Goal: Information Seeking & Learning: Learn about a topic

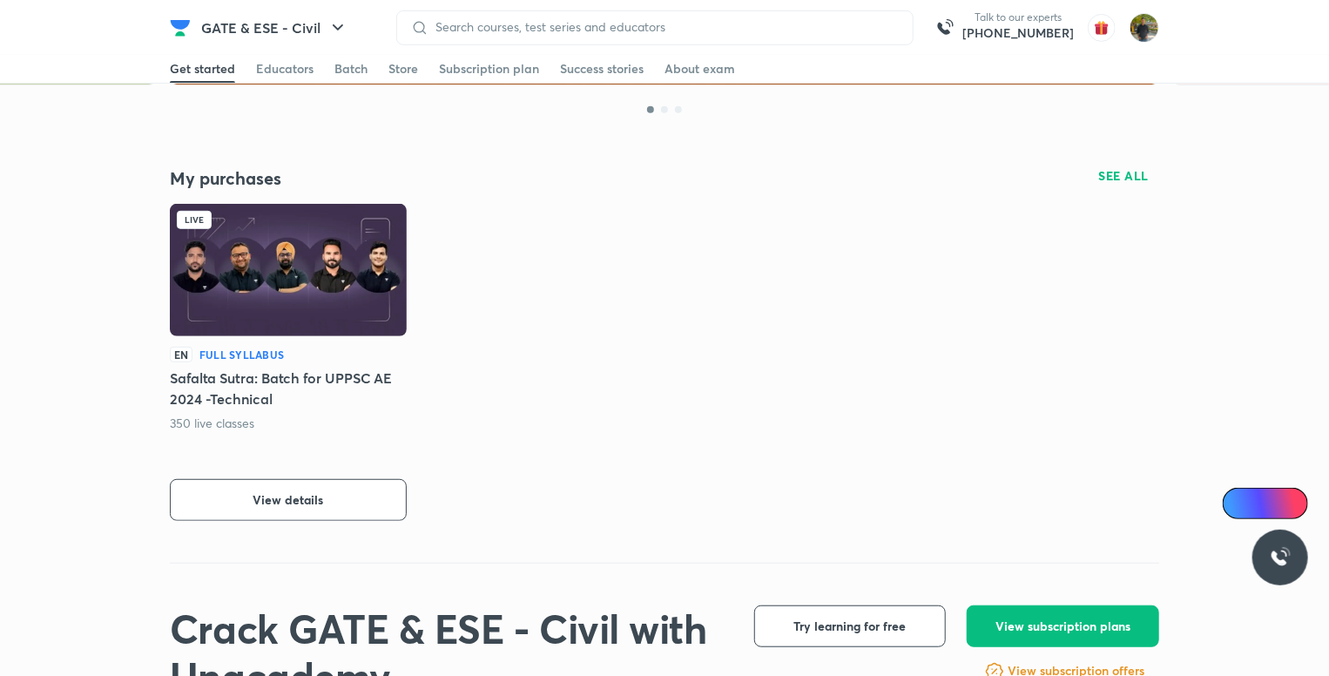
scroll to position [462, 0]
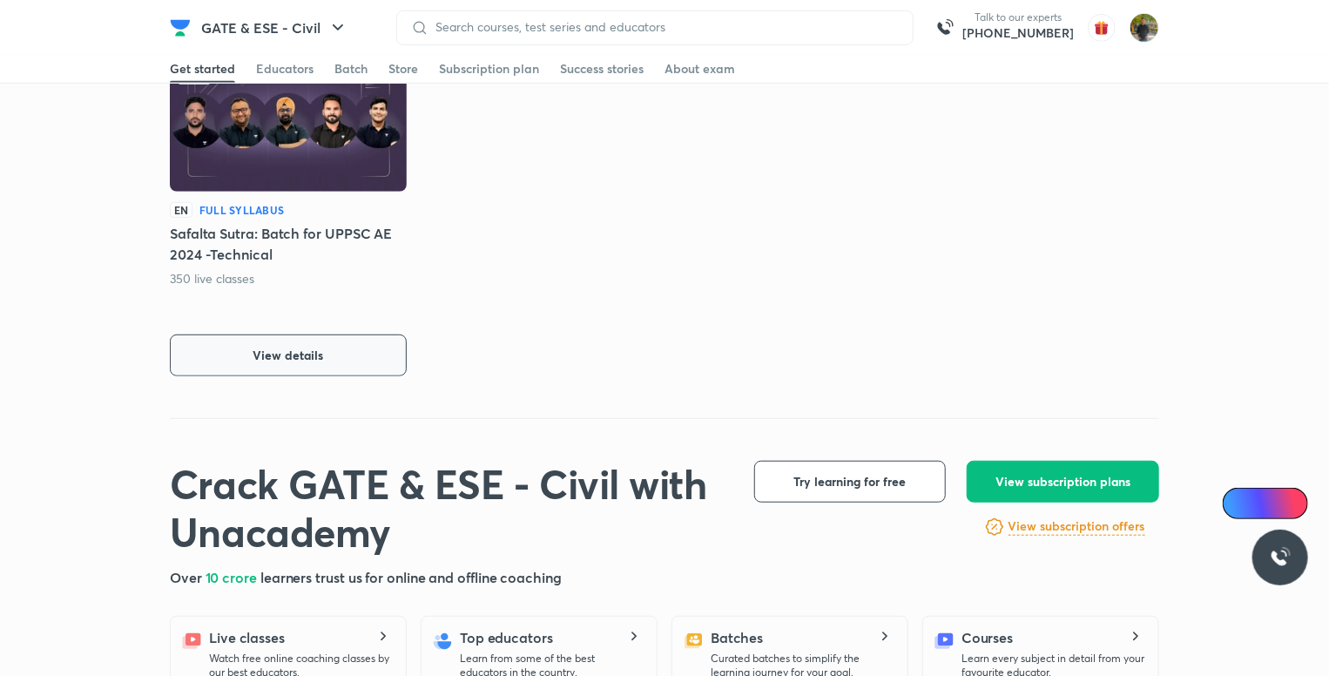
click at [254, 341] on button "View details" at bounding box center [288, 355] width 237 height 42
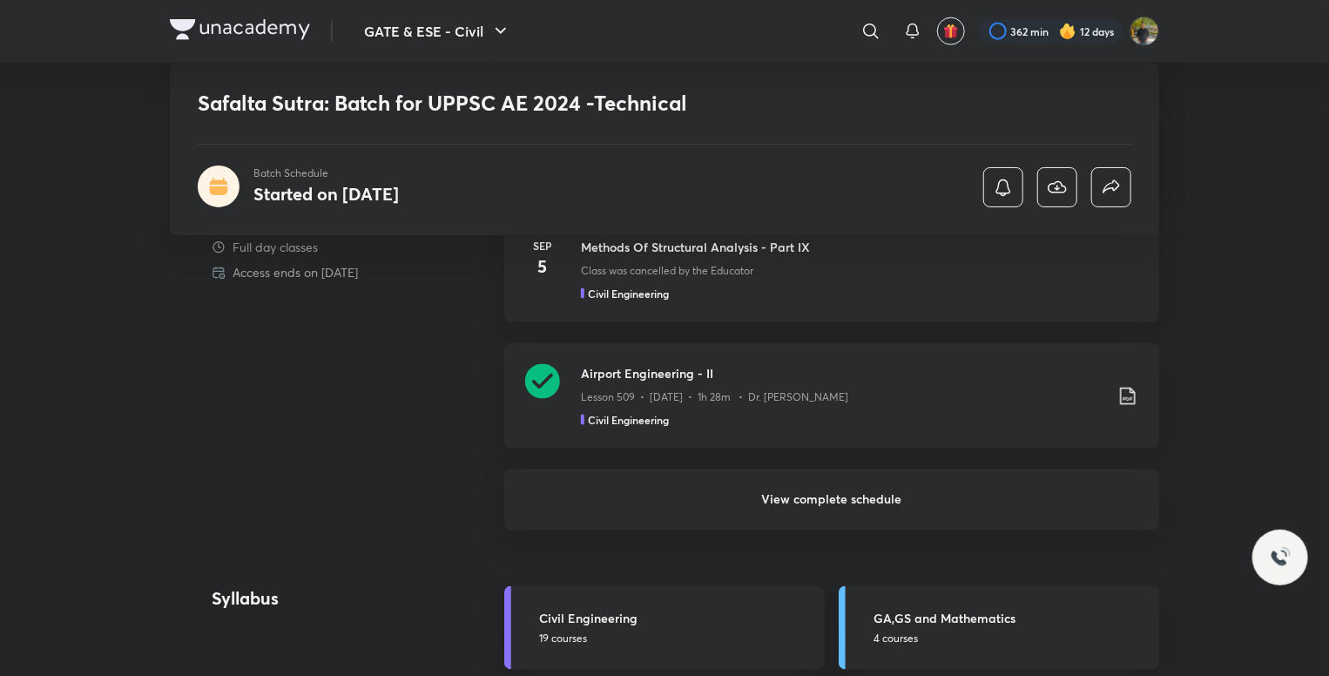
scroll to position [1199, 0]
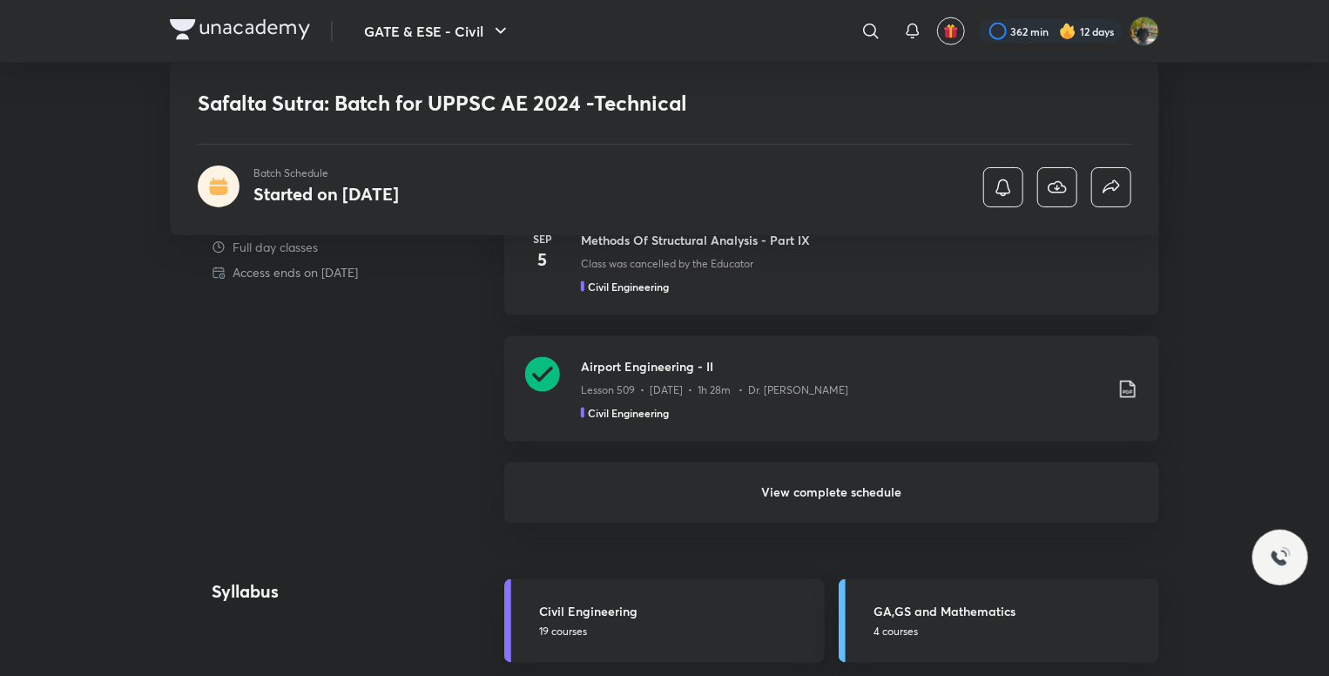
click at [862, 496] on h6 "View complete schedule" at bounding box center [831, 493] width 655 height 61
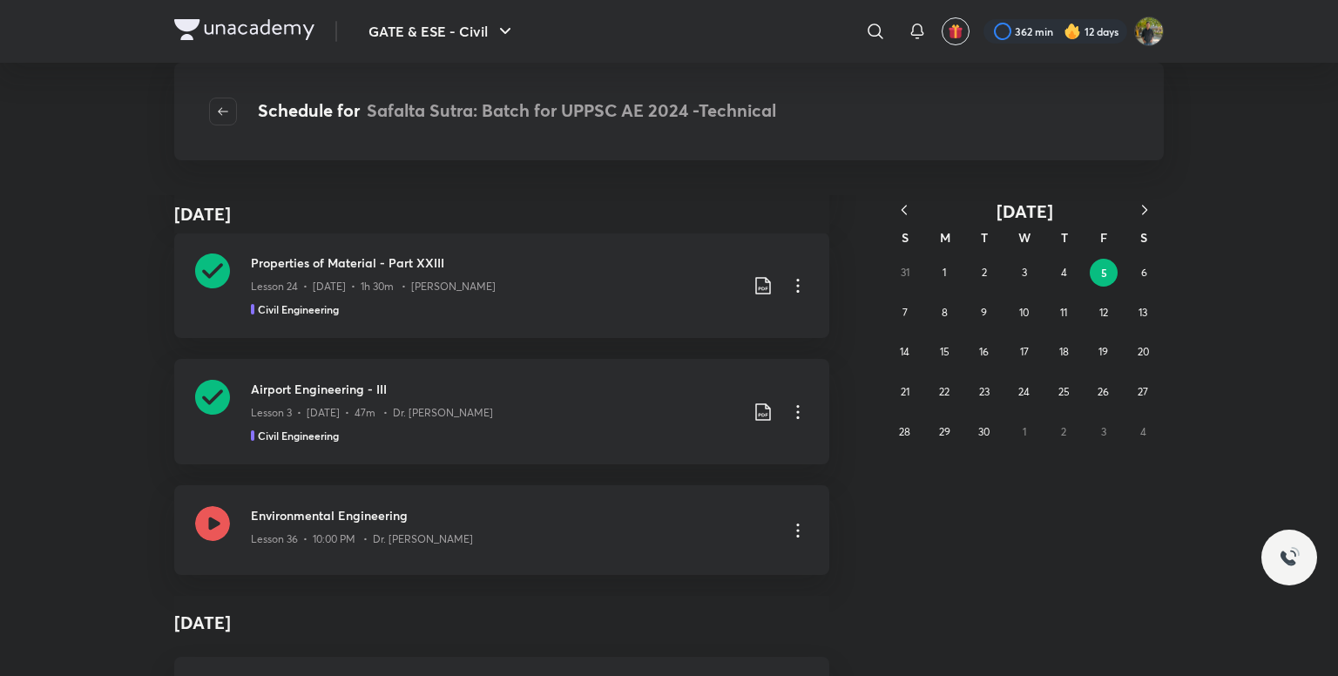
scroll to position [760, 0]
click at [531, 534] on div "Lesson 36 • 10:00 PM • Dr. [PERSON_NAME]" at bounding box center [512, 535] width 523 height 23
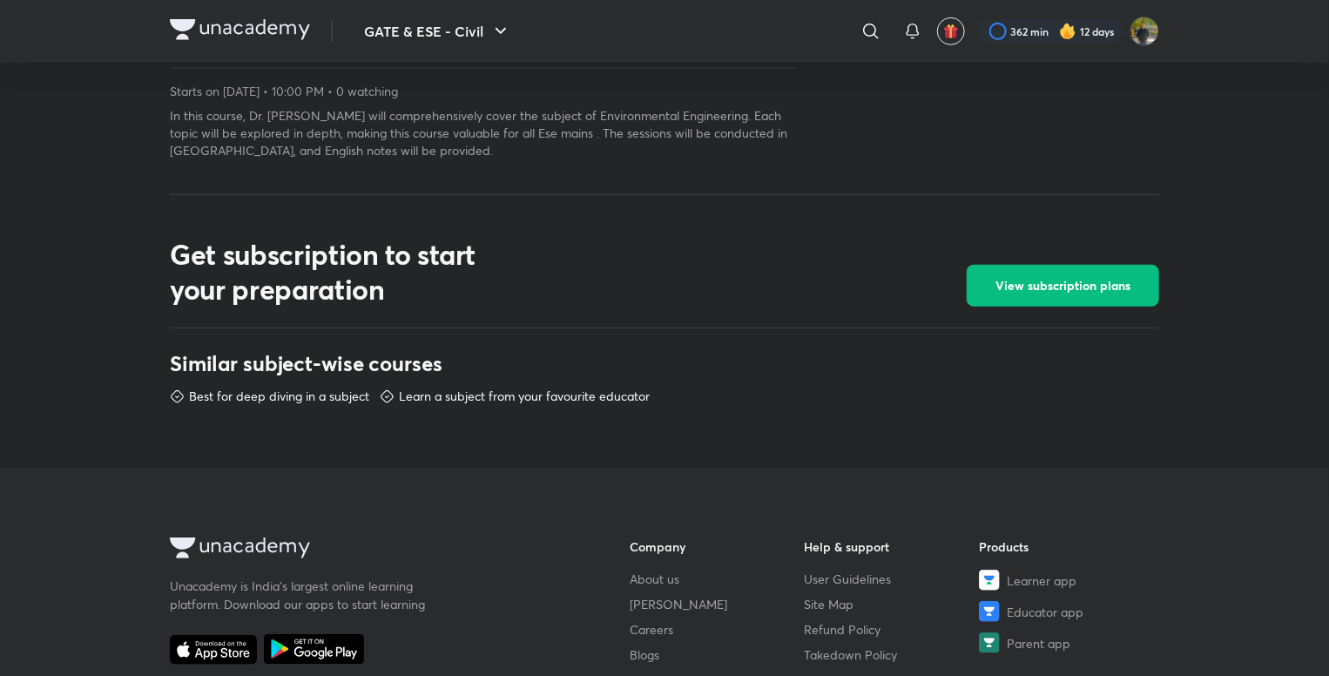
scroll to position [981, 0]
